Goal: Check status: Check status

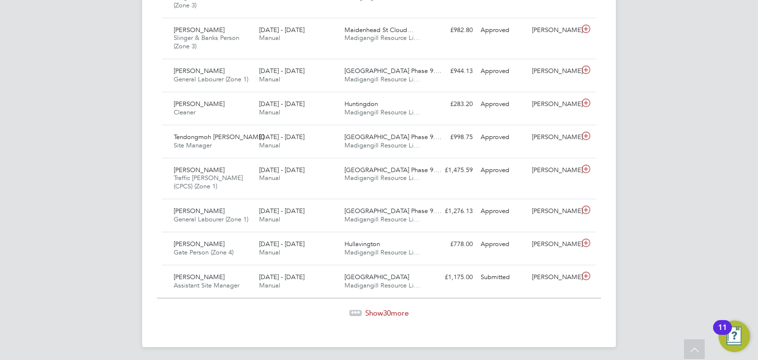
click at [399, 310] on span "Show 30 more" at bounding box center [386, 312] width 43 height 9
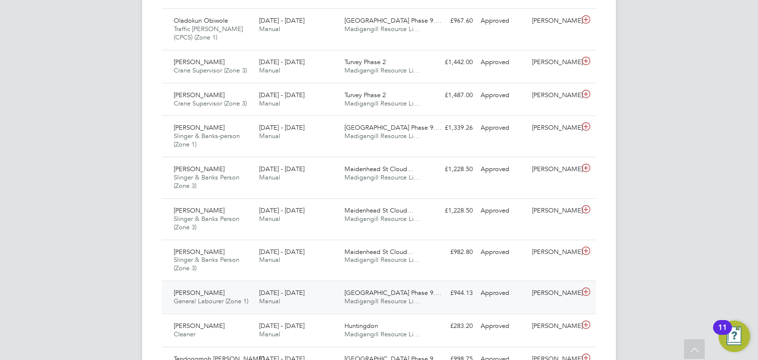
click at [454, 302] on div "Risom Teklemichael General Labourer (Zone 1) 15 - 21 Sep 2025 15 - 21 Sep 2025 …" at bounding box center [379, 297] width 434 height 33
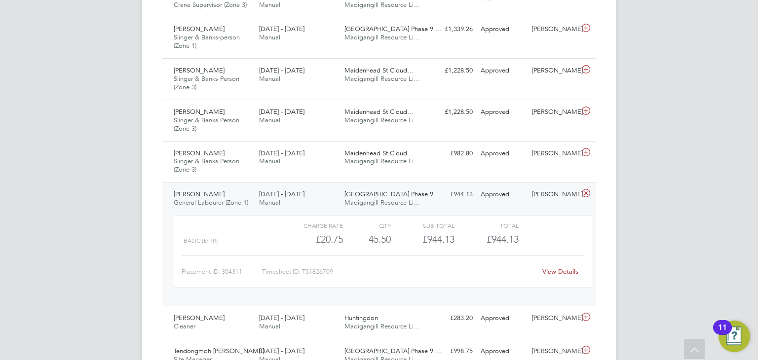
click at [566, 267] on link "View Details" at bounding box center [560, 271] width 36 height 8
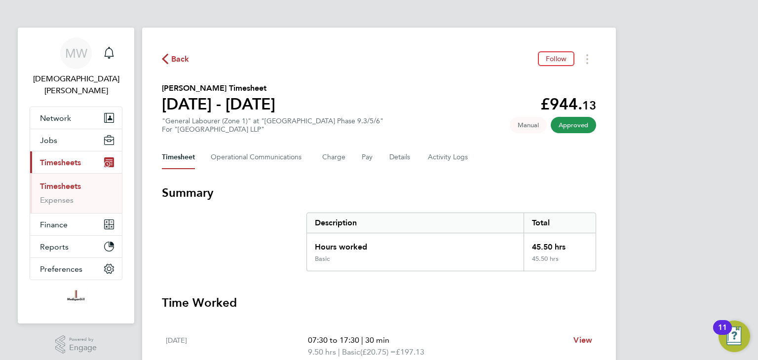
click at [177, 59] on span "Back" at bounding box center [180, 59] width 18 height 12
